Goal: Transaction & Acquisition: Purchase product/service

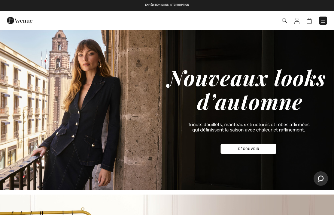
click at [322, 21] on img at bounding box center [324, 21] width 6 height 6
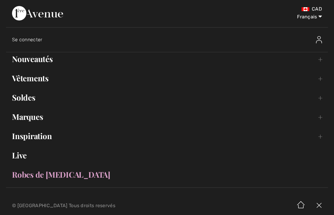
click at [45, 77] on link "Vêtements Toggle submenu" at bounding box center [167, 78] width 322 height 13
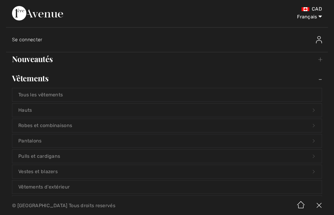
click at [31, 111] on link "Hauts Open submenu" at bounding box center [167, 109] width 310 height 13
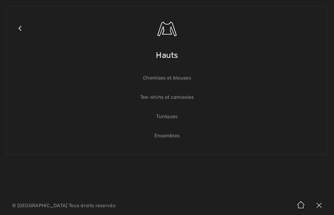
click at [175, 122] on link "Tuniques" at bounding box center [167, 116] width 310 height 13
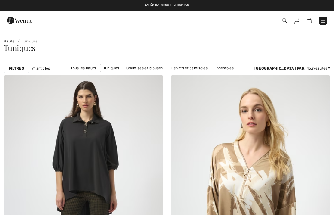
checkbox input "true"
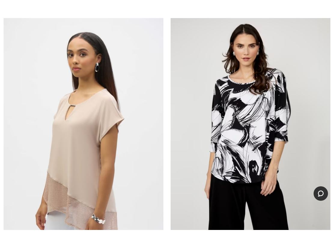
scroll to position [3771, 0]
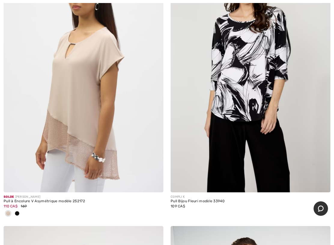
click at [266, 93] on img at bounding box center [251, 72] width 160 height 240
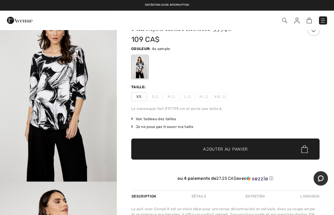
scroll to position [16, 0]
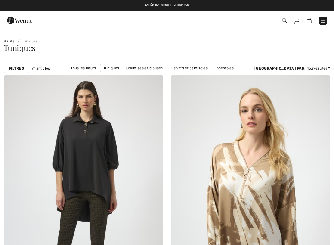
checkbox input "true"
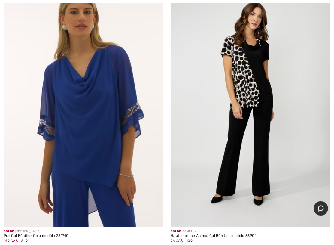
scroll to position [4811, 0]
click at [110, 138] on img at bounding box center [84, 107] width 160 height 240
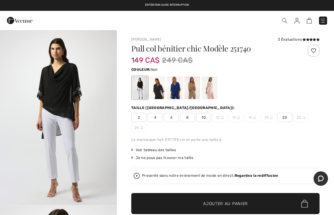
click at [160, 91] on div at bounding box center [158, 87] width 16 height 23
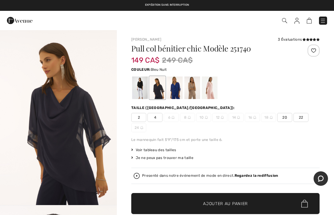
click at [174, 89] on div at bounding box center [175, 87] width 16 height 23
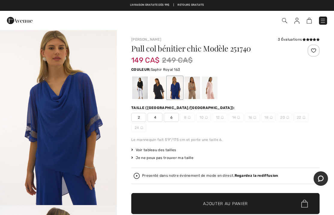
click at [195, 89] on div at bounding box center [193, 87] width 16 height 23
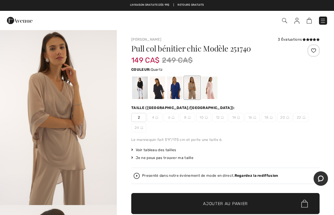
click at [214, 86] on div at bounding box center [210, 87] width 16 height 23
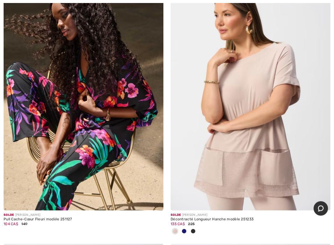
scroll to position [5154, 0]
click at [135, 99] on img at bounding box center [84, 90] width 160 height 240
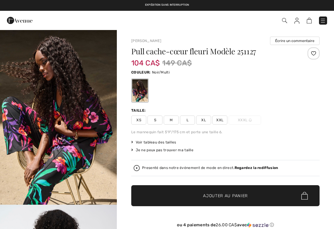
checkbox input "true"
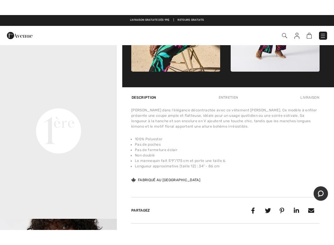
scroll to position [350, 0]
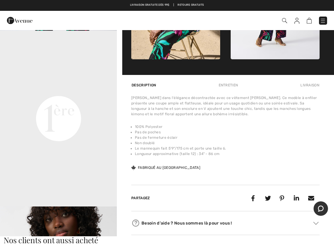
click at [112, 90] on video "Your browser does not support the video tag." at bounding box center [58, 60] width 117 height 59
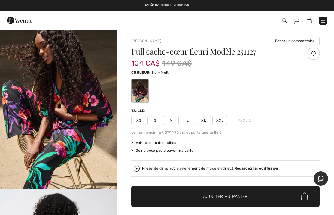
scroll to position [16, 0]
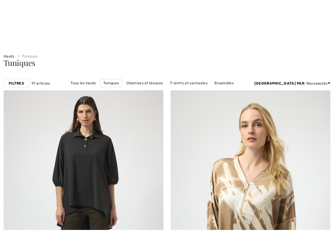
scroll to position [5173, 0]
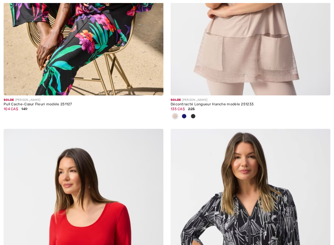
checkbox input "true"
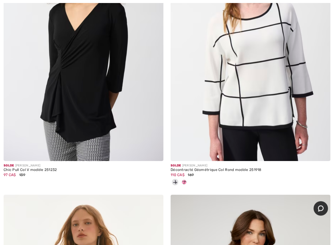
scroll to position [5751, 0]
click at [284, 97] on img at bounding box center [251, 41] width 160 height 240
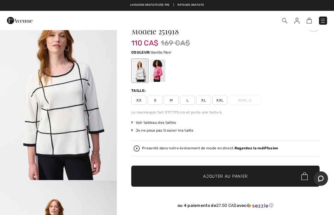
scroll to position [25, 0]
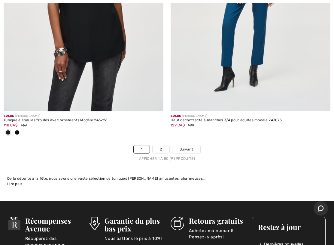
scroll to position [6967, 0]
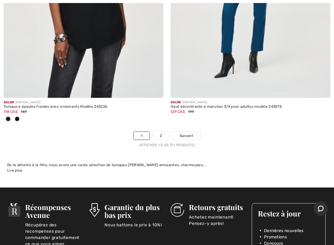
click at [189, 133] on link "Suivant" at bounding box center [187, 136] width 28 height 8
click at [195, 132] on link "Suivant" at bounding box center [187, 136] width 28 height 8
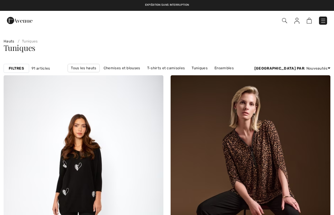
checkbox input "true"
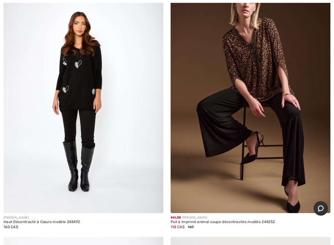
scroll to position [105, 0]
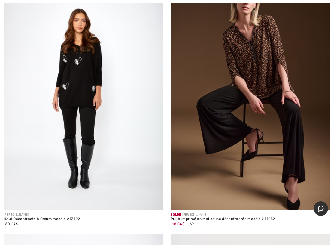
click at [88, 90] on img at bounding box center [84, 90] width 160 height 240
click at [92, 75] on img at bounding box center [84, 90] width 160 height 240
click at [93, 76] on img at bounding box center [84, 90] width 160 height 240
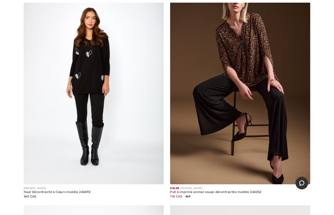
scroll to position [122, 0]
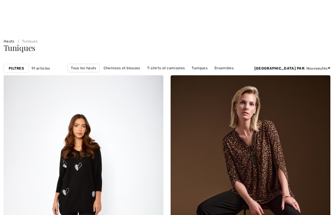
checkbox input "true"
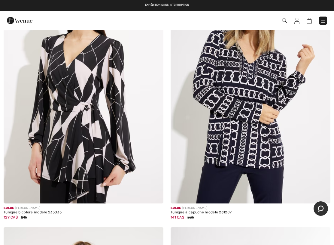
scroll to position [3466, 0]
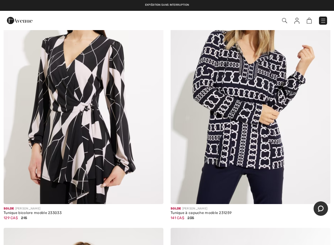
click at [98, 122] on img at bounding box center [84, 84] width 160 height 240
click at [100, 112] on img at bounding box center [84, 84] width 160 height 240
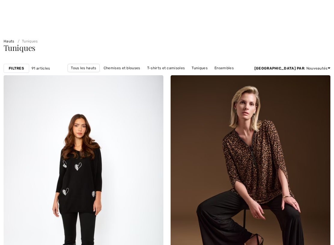
checkbox input "true"
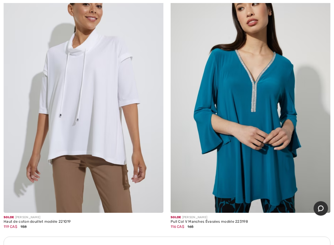
scroll to position [4796, 0]
click at [316, 87] on img at bounding box center [251, 93] width 160 height 240
click at [280, 96] on img at bounding box center [251, 93] width 160 height 240
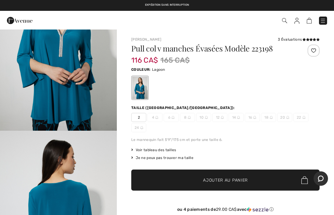
scroll to position [86, 0]
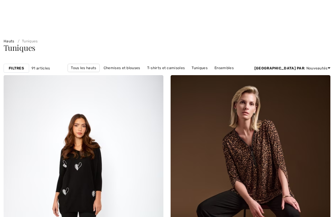
checkbox input "true"
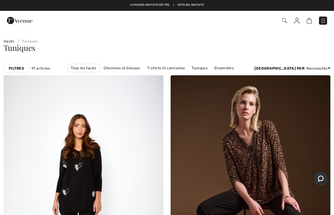
click at [326, 21] on img at bounding box center [324, 21] width 6 height 6
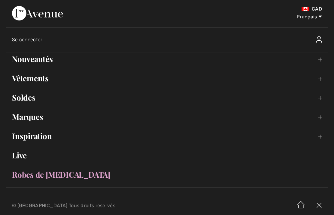
click at [45, 57] on link "Nouveautés Toggle submenu" at bounding box center [167, 58] width 322 height 13
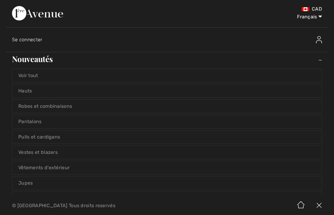
click at [35, 77] on link "Voir tout" at bounding box center [167, 75] width 310 height 13
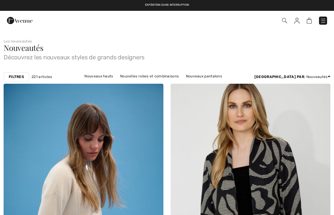
checkbox input "true"
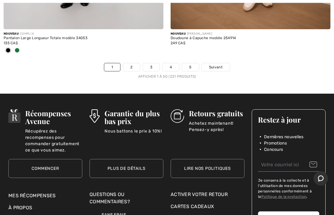
scroll to position [6955, 0]
click at [221, 64] on span "Suivant" at bounding box center [216, 66] width 14 height 5
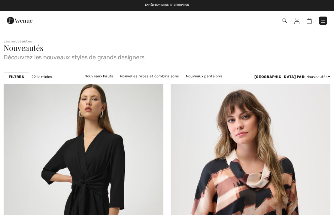
checkbox input "true"
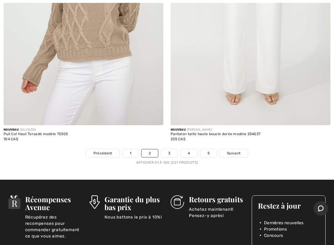
scroll to position [6903, 0]
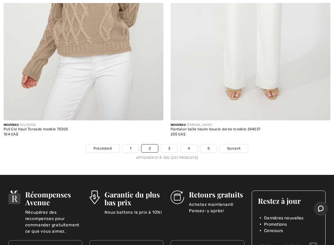
click at [236, 146] on span "Suivant" at bounding box center [234, 148] width 14 height 5
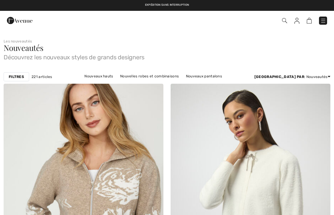
checkbox input "true"
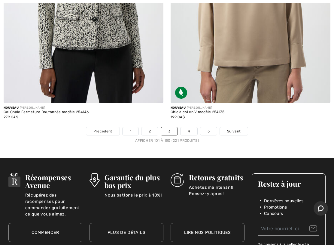
scroll to position [6920, 0]
click at [239, 127] on link "Suivant" at bounding box center [234, 131] width 28 height 8
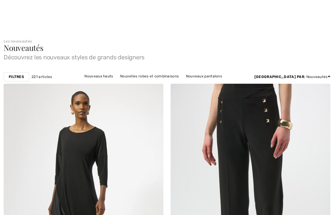
checkbox input "true"
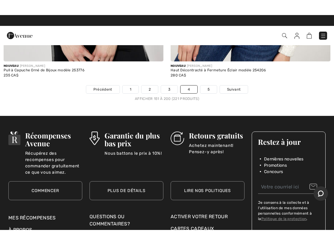
scroll to position [6955, 0]
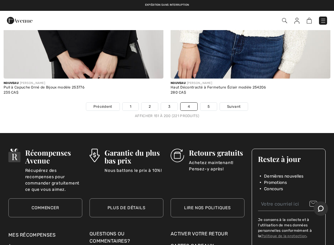
click at [238, 104] on span "Suivant" at bounding box center [234, 106] width 14 height 5
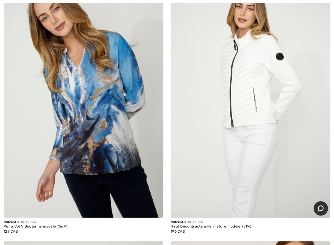
scroll to position [2055, 0]
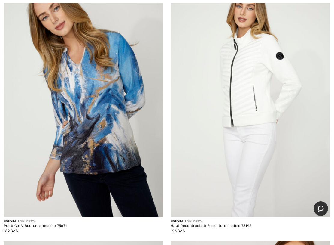
click at [132, 138] on img at bounding box center [84, 97] width 160 height 240
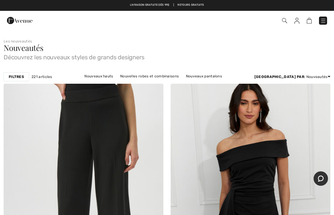
click at [326, 20] on img at bounding box center [324, 21] width 6 height 6
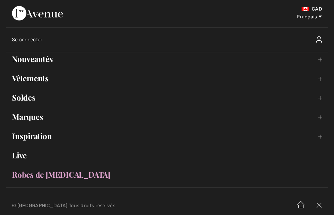
click at [47, 76] on link "Vêtements Toggle submenu" at bounding box center [167, 78] width 322 height 13
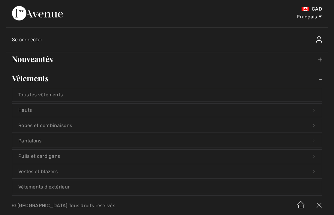
click at [57, 155] on link "Pulls et cardigans Open submenu" at bounding box center [167, 155] width 310 height 13
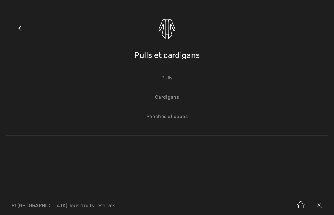
click at [171, 79] on link "Pulls" at bounding box center [167, 77] width 310 height 13
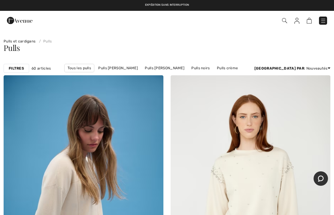
click at [22, 71] on strong "Filtres" at bounding box center [16, 68] width 15 height 5
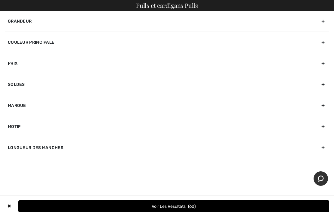
click at [327, 40] on div "Couleur Principale" at bounding box center [167, 42] width 325 height 21
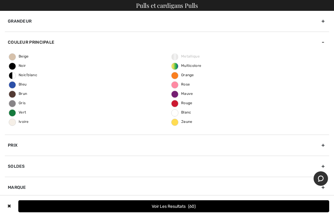
click at [180, 84] on span "Rose" at bounding box center [181, 84] width 18 height 4
click at [0, 0] on input "Rose" at bounding box center [0, 0] width 0 height 0
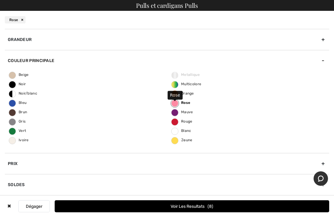
click at [188, 209] on button "Voir les resultats 8" at bounding box center [192, 206] width 275 height 12
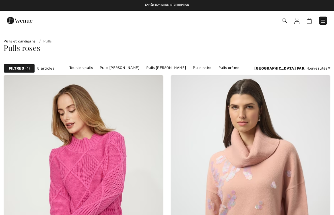
checkbox input "true"
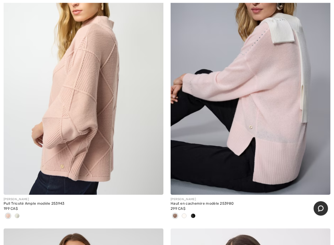
scroll to position [394, 0]
click at [92, 104] on img at bounding box center [84, 75] width 160 height 240
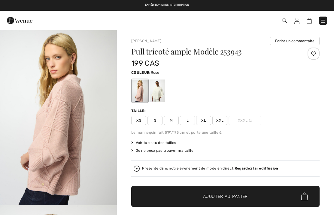
checkbox input "true"
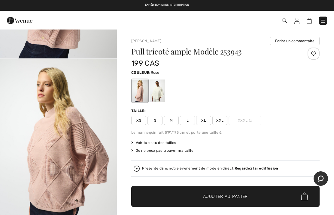
scroll to position [147, 0]
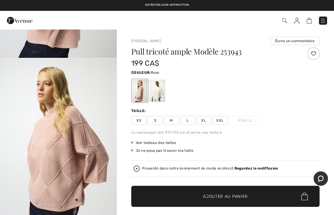
click at [114, 119] on img "2 / 4" at bounding box center [58, 145] width 117 height 175
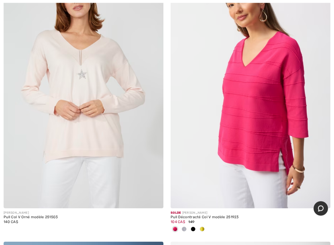
scroll to position [655, 0]
click at [291, 92] on img at bounding box center [251, 88] width 160 height 240
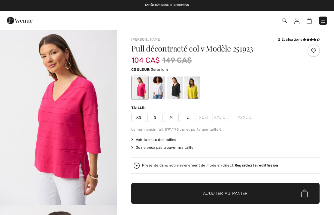
checkbox input "true"
click at [180, 87] on div at bounding box center [175, 87] width 16 height 23
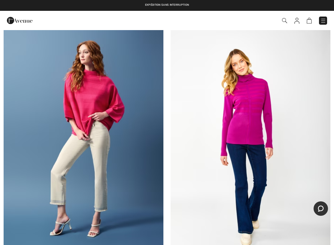
scroll to position [874, 0]
click at [104, 99] on img at bounding box center [84, 141] width 160 height 240
click at [103, 80] on img at bounding box center [84, 141] width 160 height 240
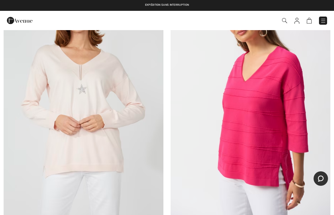
scroll to position [638, 0]
